Goal: Find specific page/section: Find specific page/section

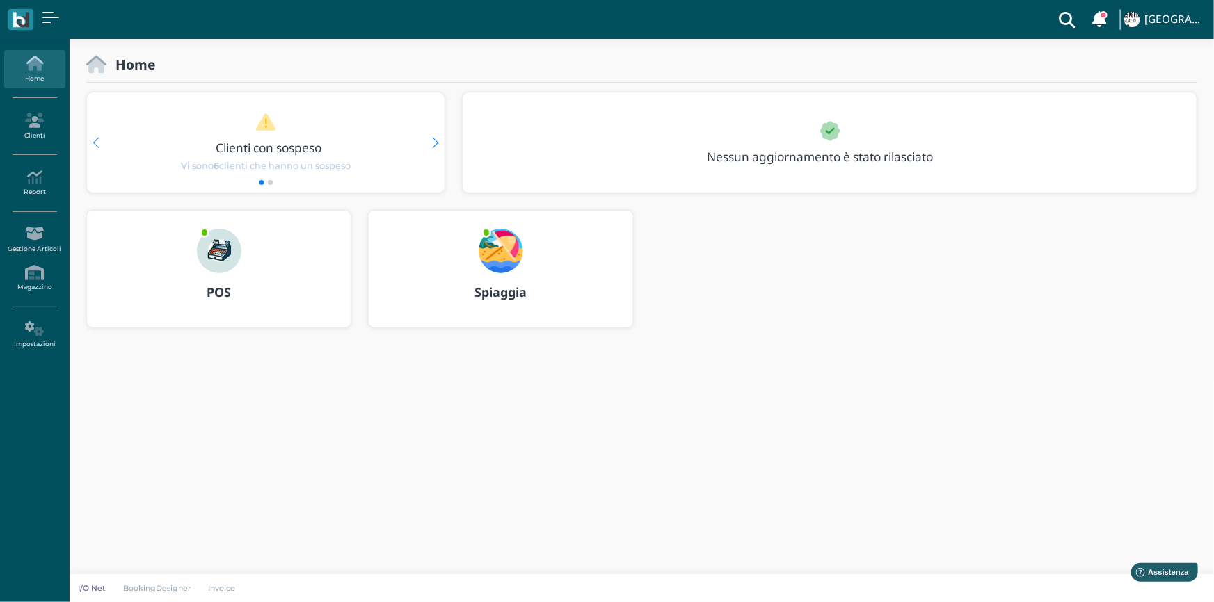
click at [506, 256] on img at bounding box center [501, 251] width 45 height 45
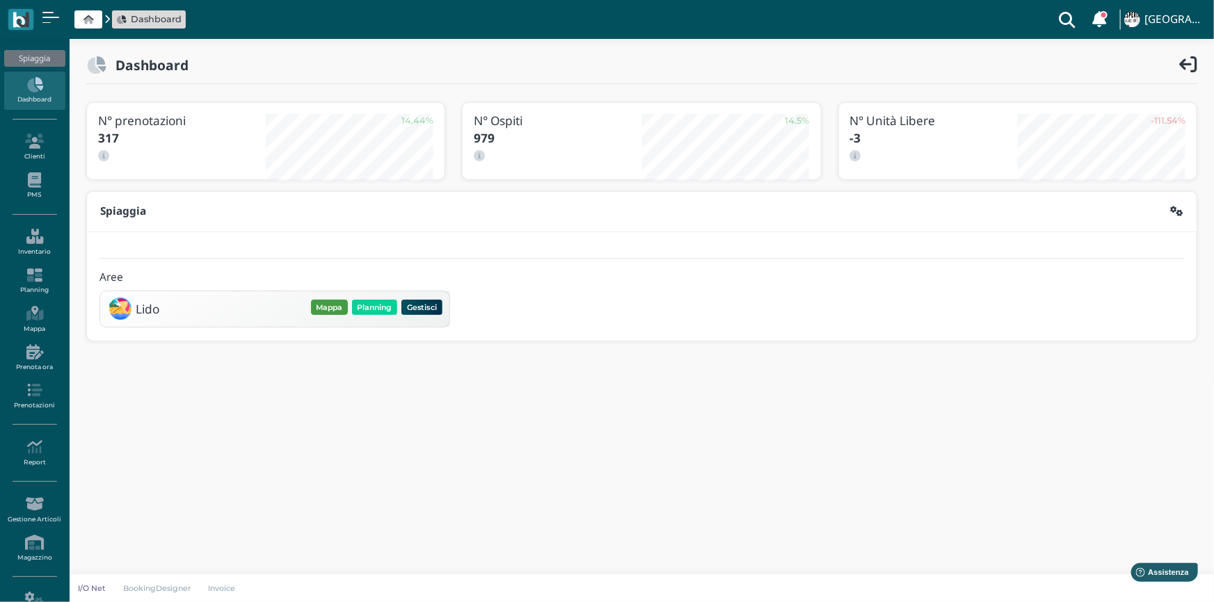
click at [326, 312] on button "Mappa" at bounding box center [329, 307] width 37 height 15
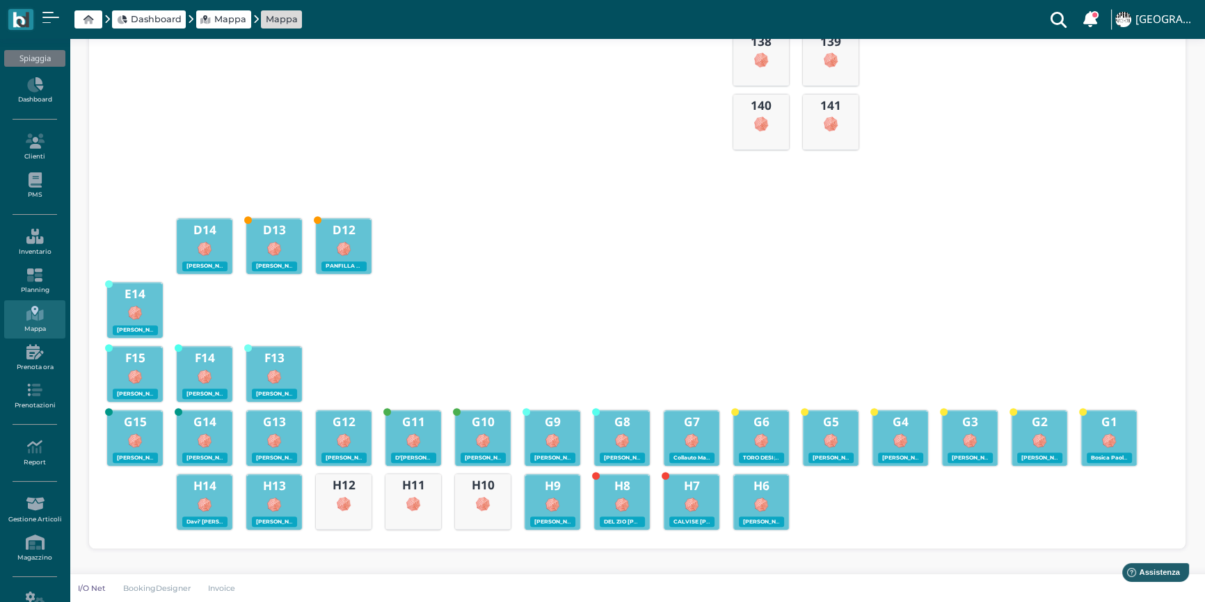
scroll to position [143, 0]
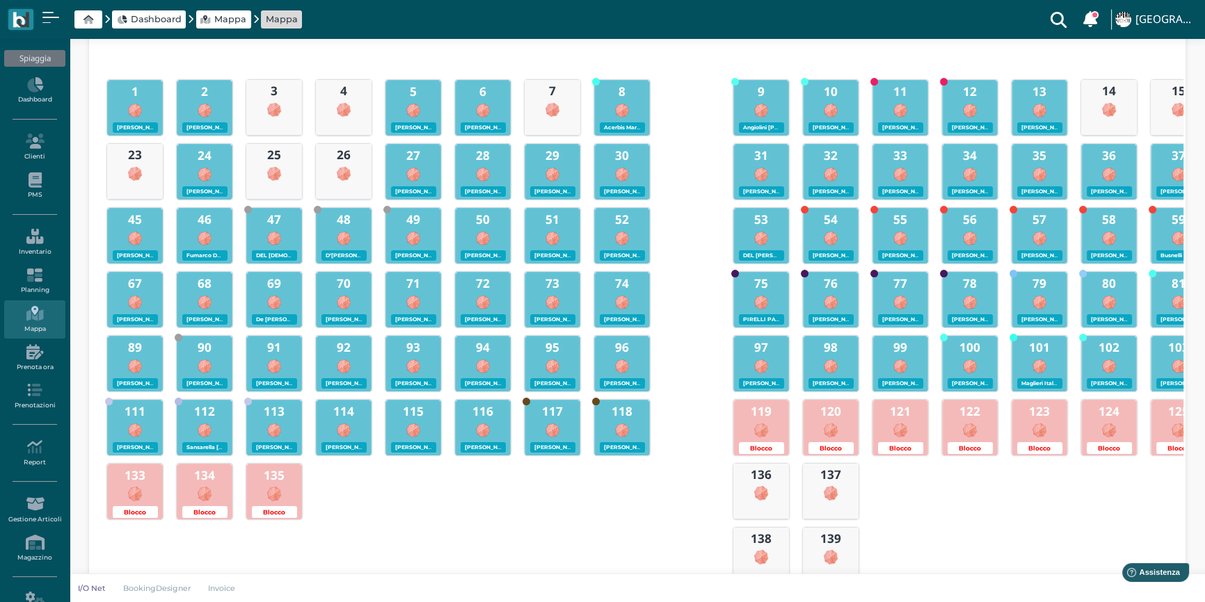
click at [152, 166] on div at bounding box center [135, 172] width 56 height 18
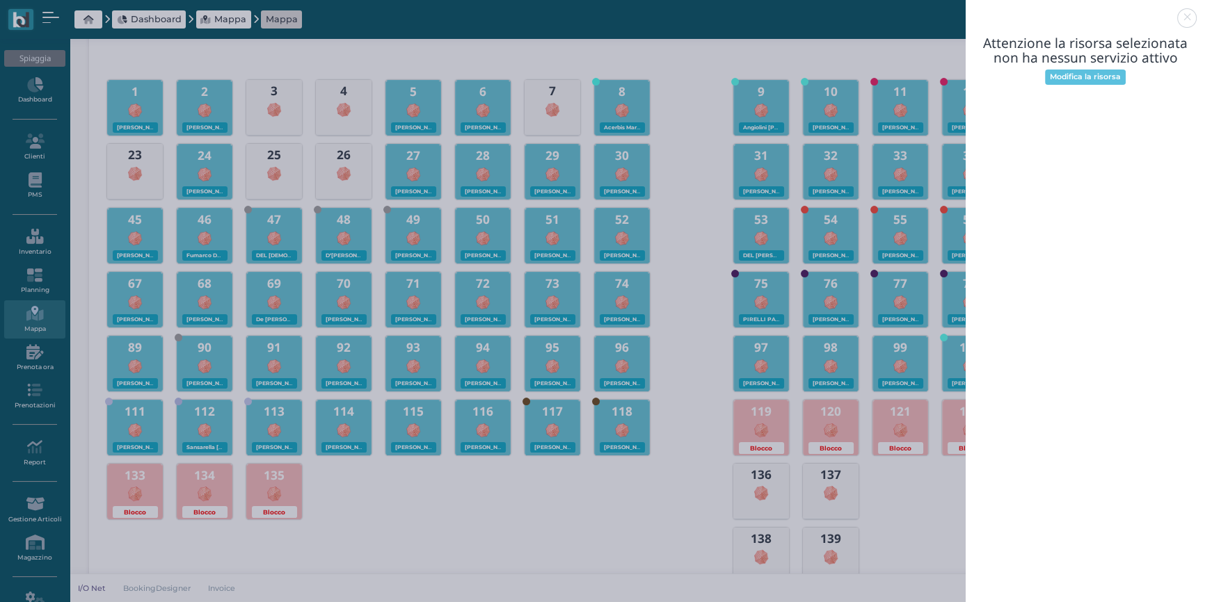
click at [965, 10] on link at bounding box center [965, 10] width 0 height 0
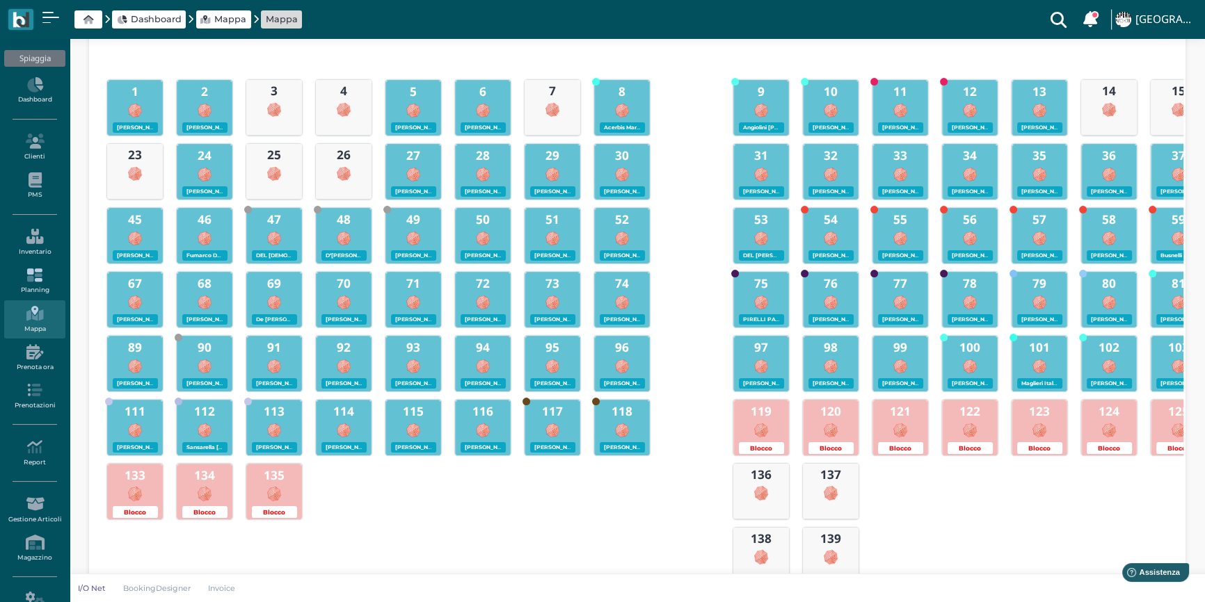
click at [39, 271] on icon at bounding box center [34, 275] width 61 height 15
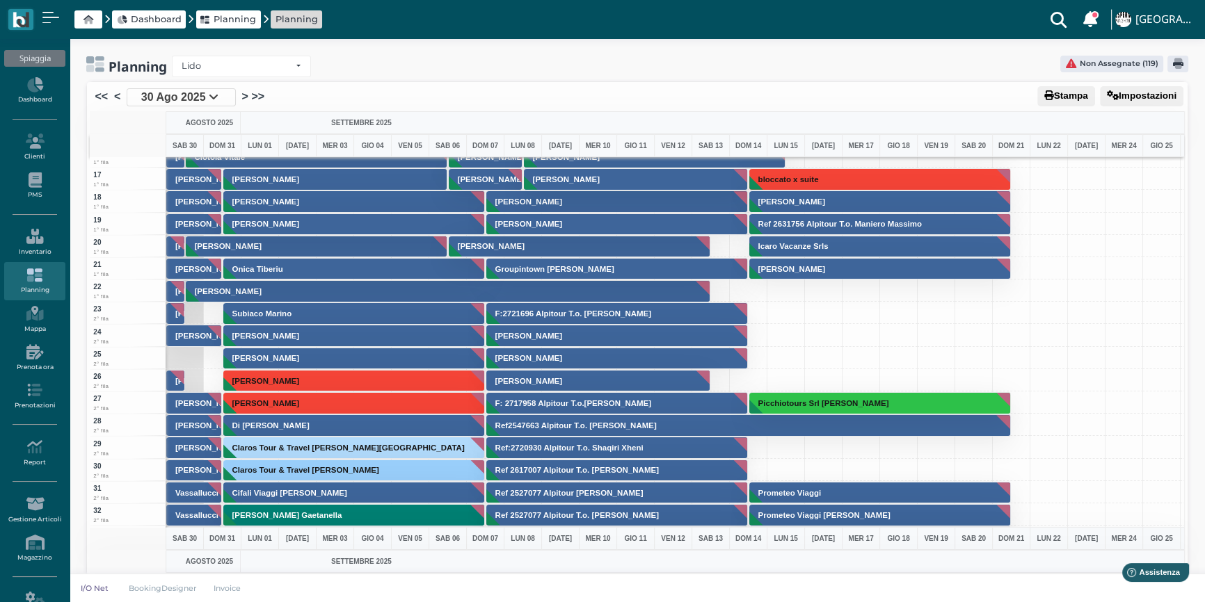
scroll to position [379, 0]
